Goal: Task Accomplishment & Management: Complete application form

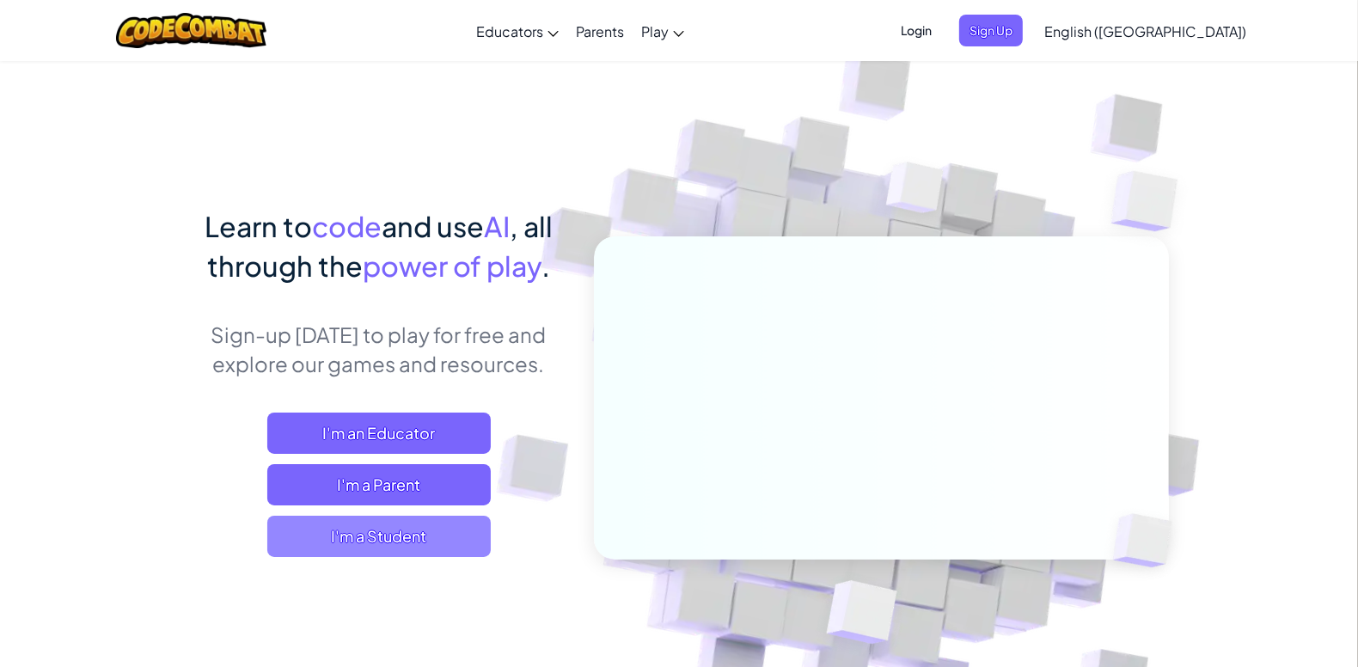
click at [347, 530] on span "I'm a Student" at bounding box center [378, 536] width 223 height 41
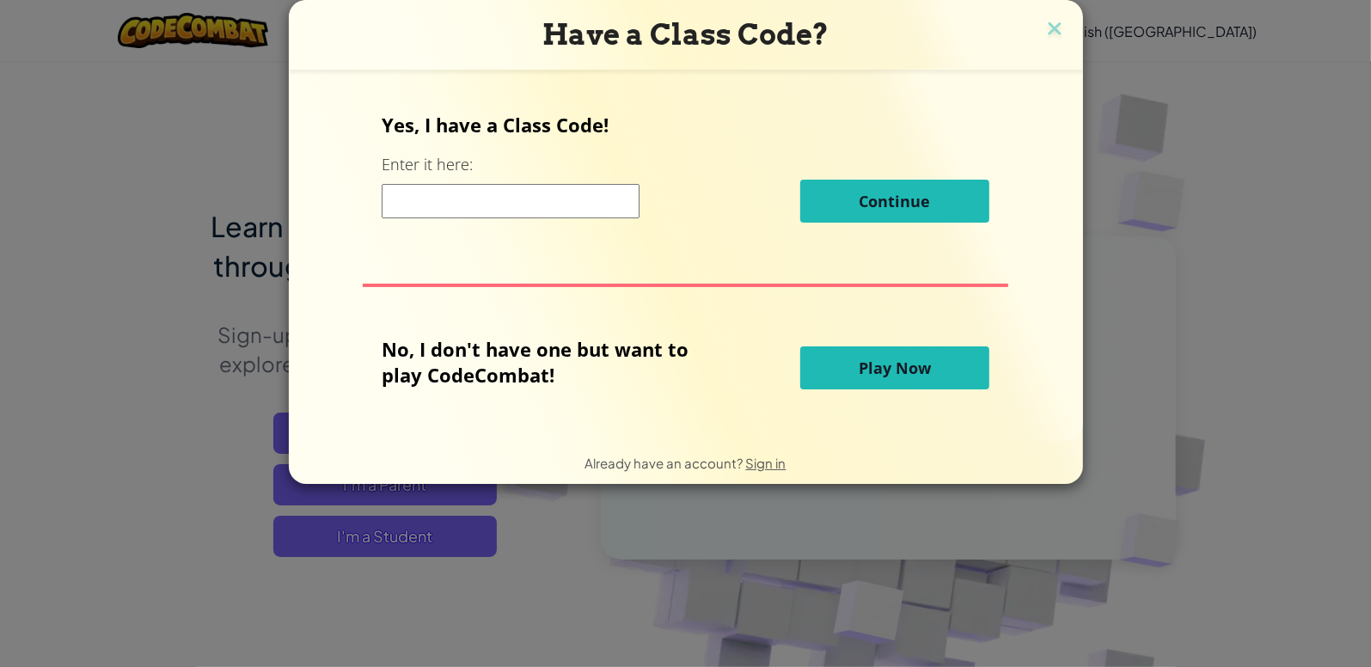
click at [498, 194] on input at bounding box center [511, 201] width 258 height 34
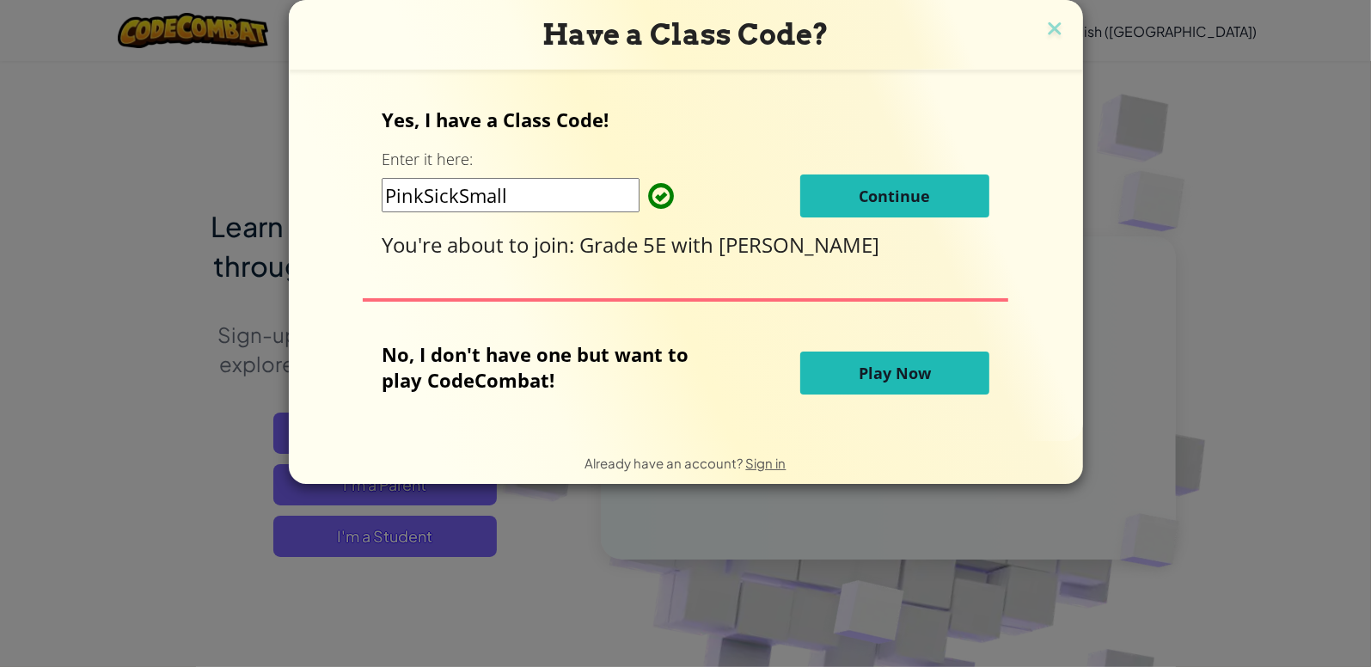
type input "PinkSickSmall"
click at [886, 195] on span "Continue" at bounding box center [894, 196] width 71 height 21
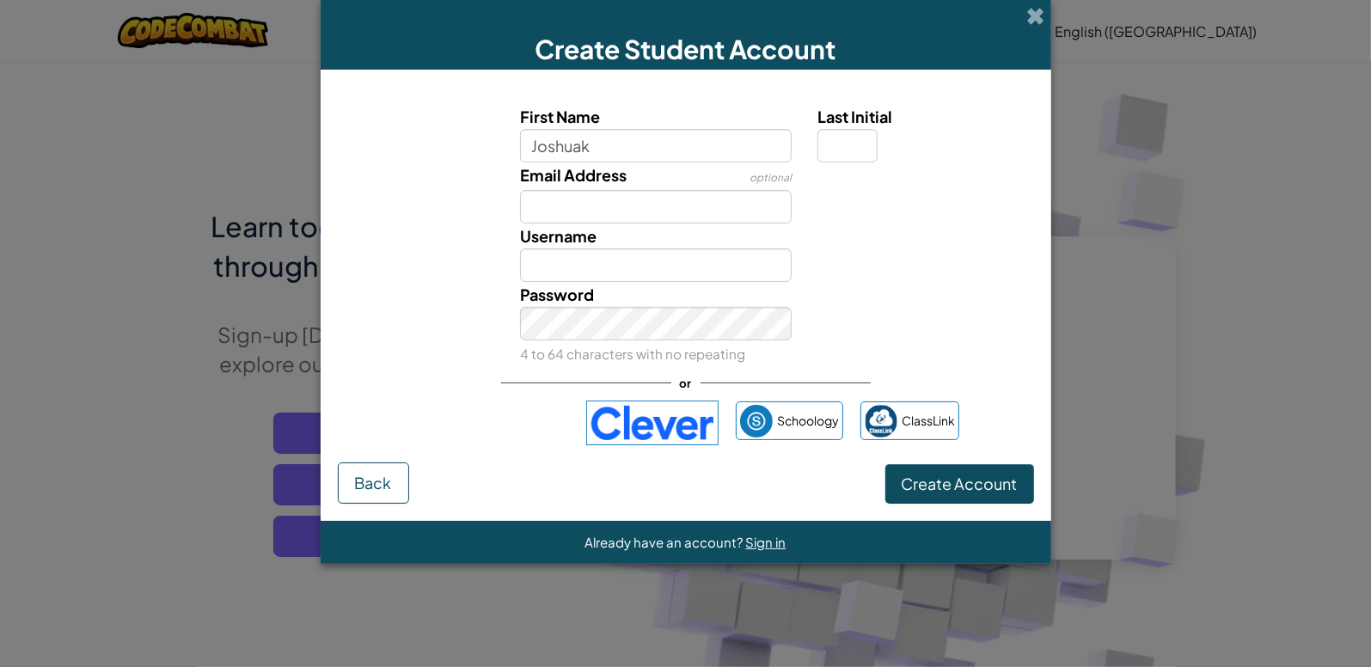
type input "Joshuak"
click at [395, 223] on div "Username [PERSON_NAME]" at bounding box center [685, 252] width 713 height 58
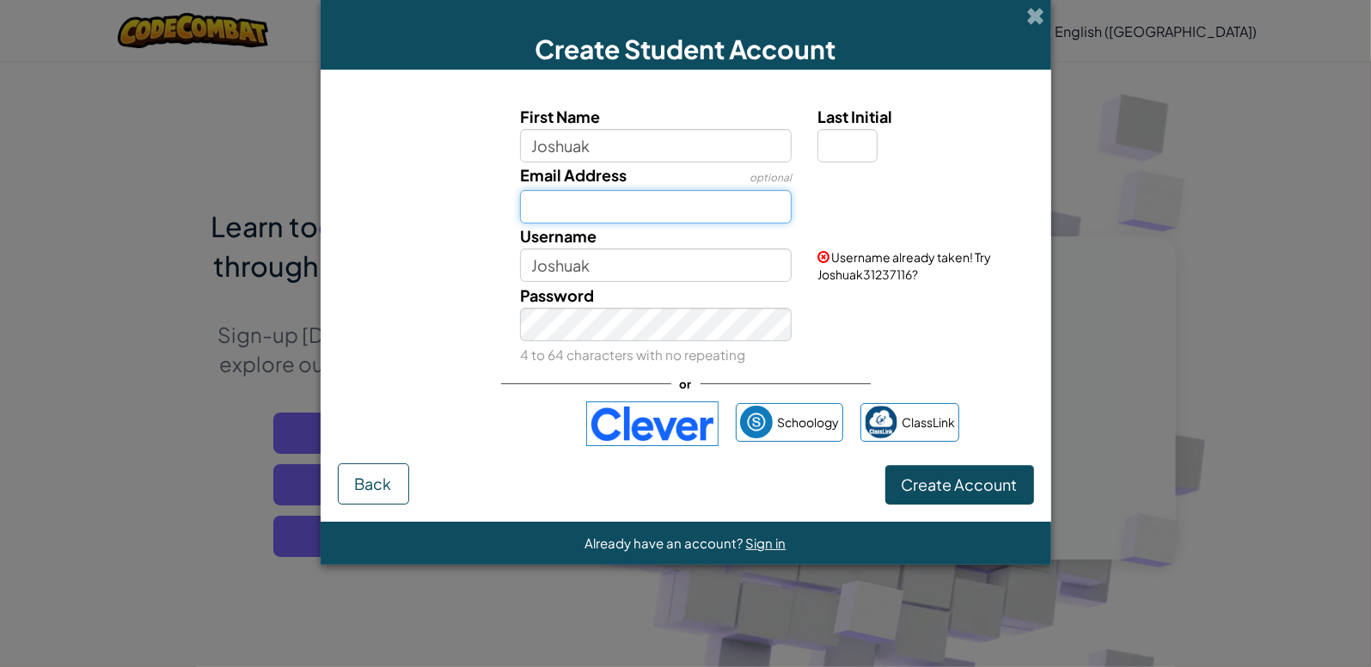
click at [626, 212] on input "Email Address" at bounding box center [656, 207] width 272 height 34
click at [418, 265] on div "Username [PERSON_NAME] Username already taken! Try Joshuak31237116?" at bounding box center [685, 252] width 713 height 59
click at [960, 475] on span "Create Account" at bounding box center [959, 484] width 116 height 20
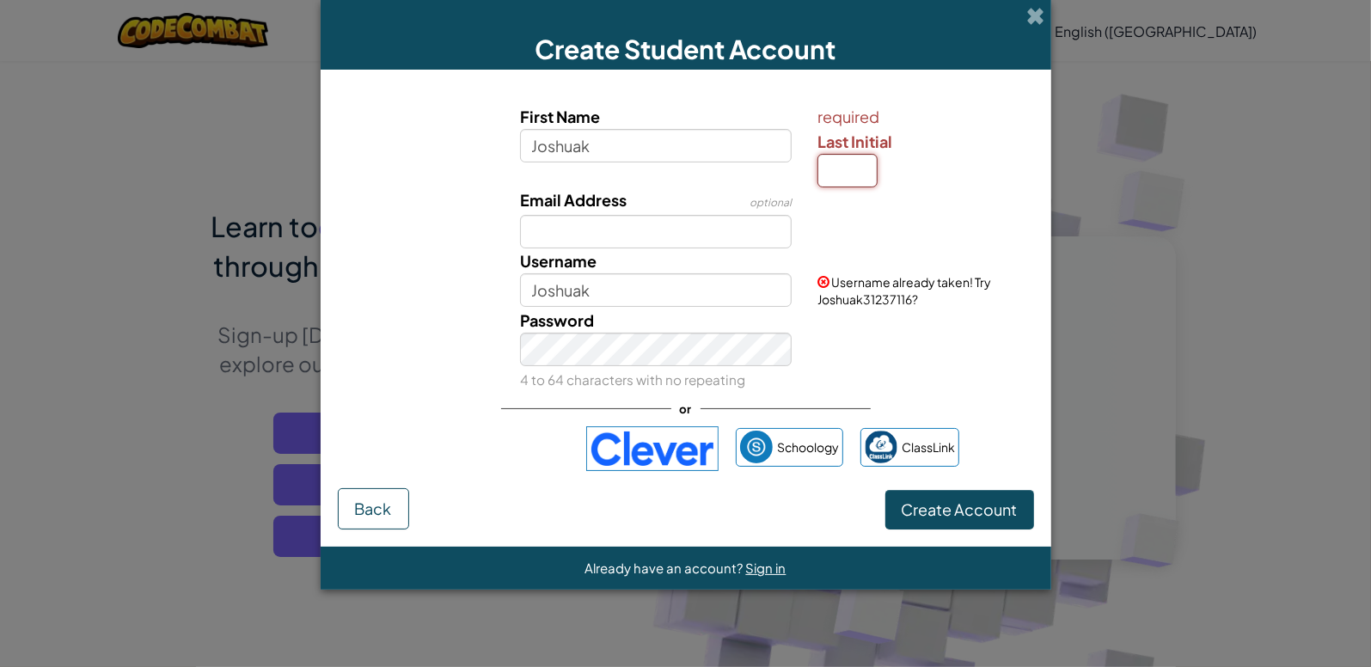
click at [849, 170] on input "Last Initial" at bounding box center [847, 171] width 60 height 34
type input "k"
type input "JoshuakK"
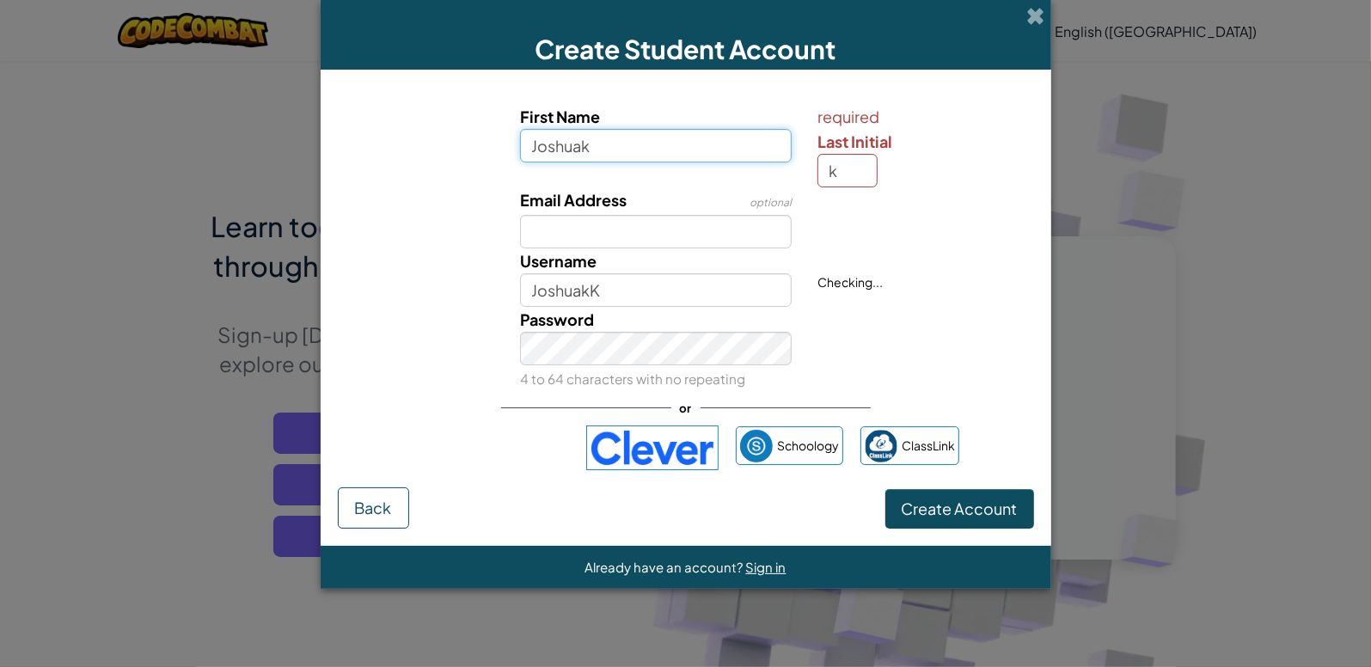
click at [717, 150] on input "Joshuak" at bounding box center [656, 146] width 272 height 34
type input "[PERSON_NAME]"
click at [885, 489] on button "Create Account" at bounding box center [959, 509] width 149 height 40
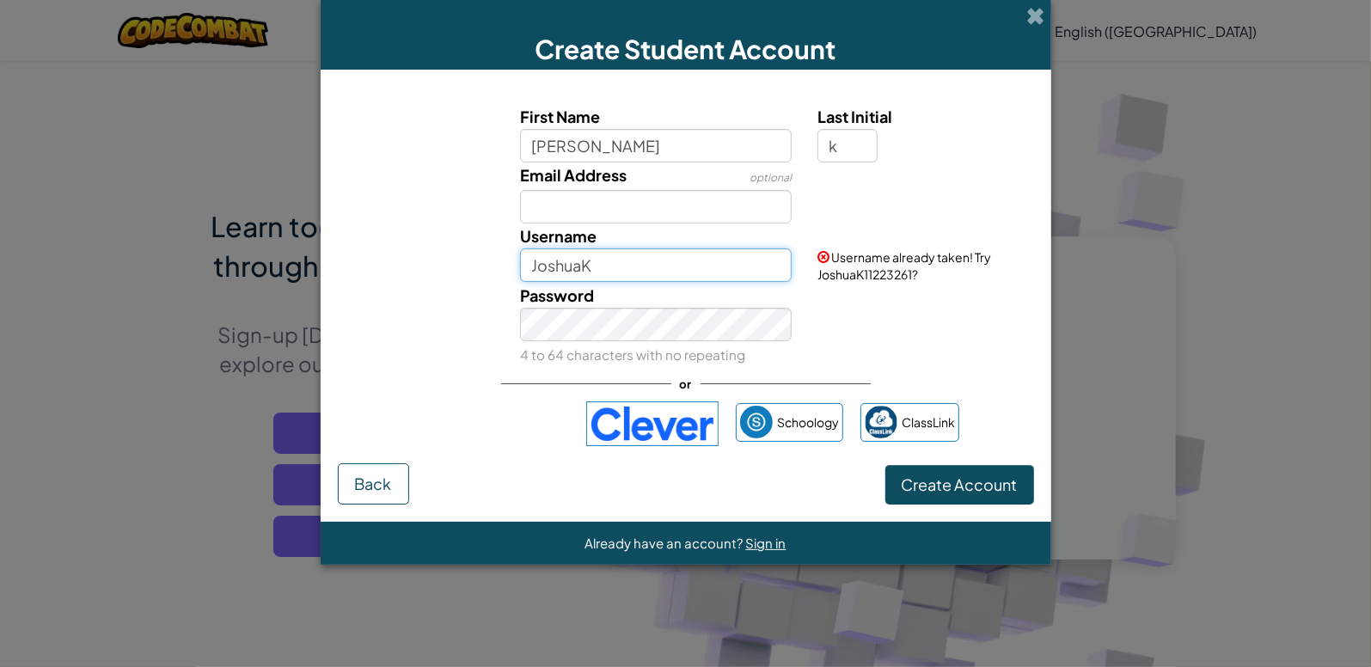
click at [640, 279] on input "JoshuaK" at bounding box center [656, 265] width 272 height 34
type input "[PERSON_NAME]"
